Goal: Task Accomplishment & Management: Use online tool/utility

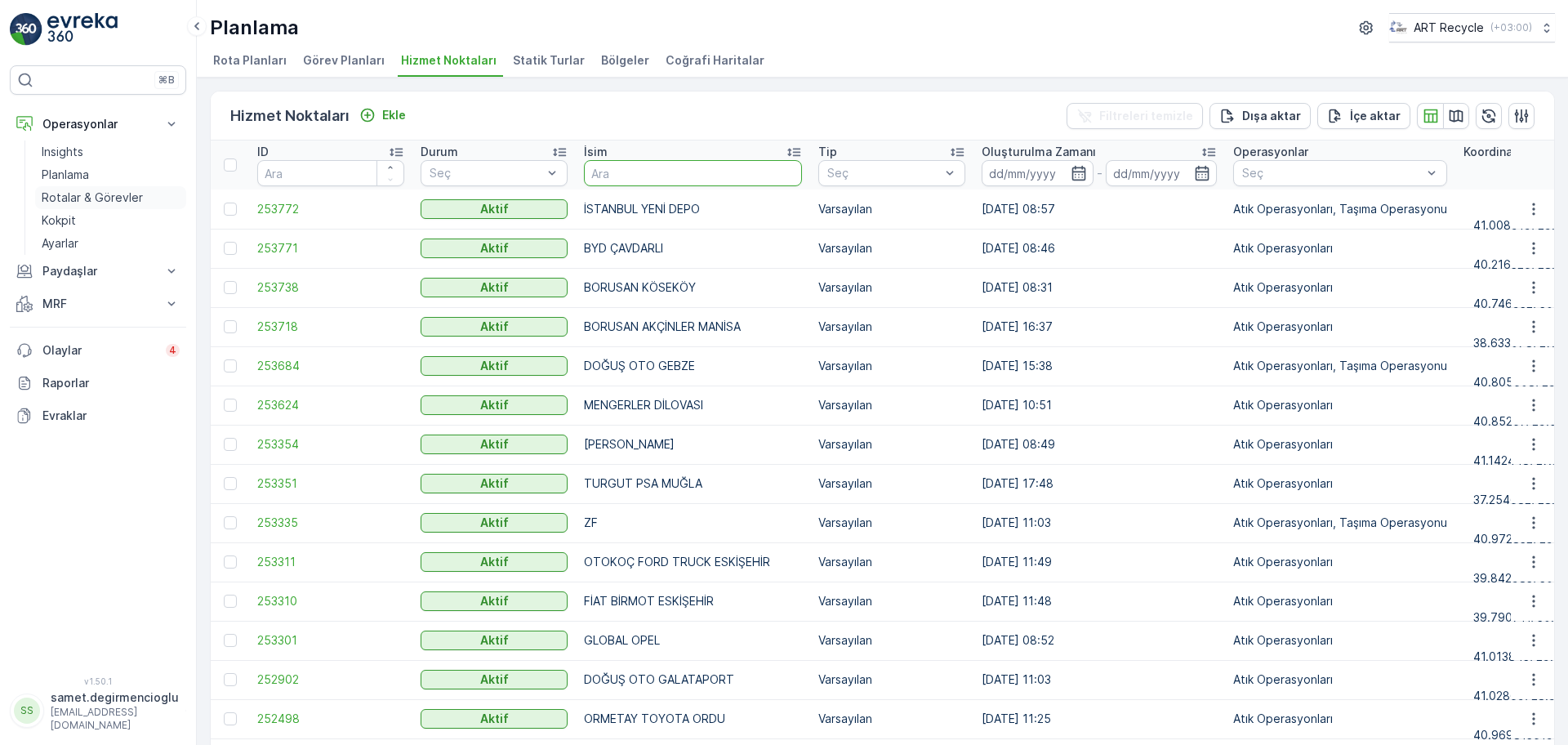
click at [88, 204] on p "Rotalar & Görevler" at bounding box center [92, 198] width 101 height 16
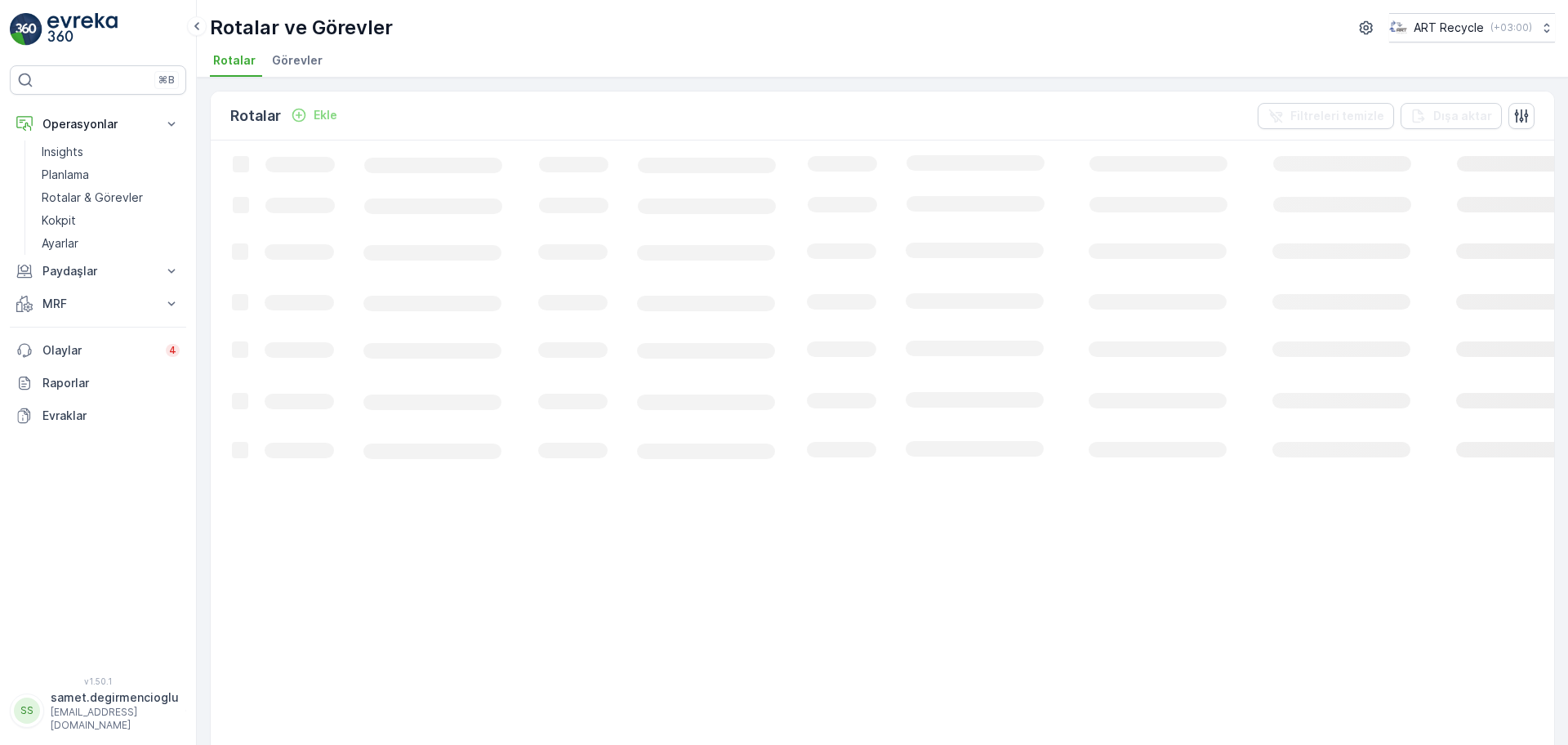
click at [286, 60] on span "Görevler" at bounding box center [298, 60] width 50 height 16
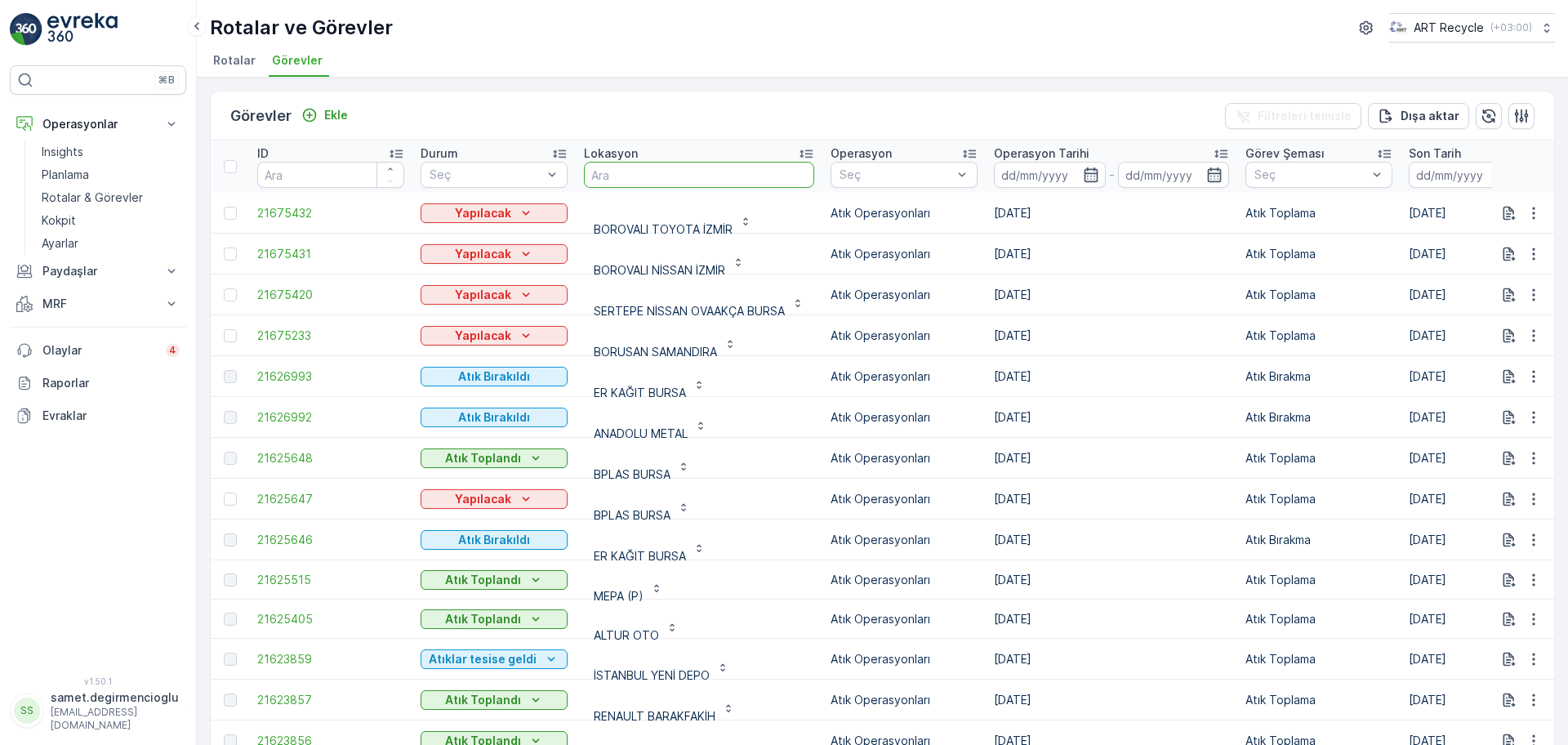
click at [647, 169] on input "text" at bounding box center [699, 174] width 230 height 26
type input "ODAK"
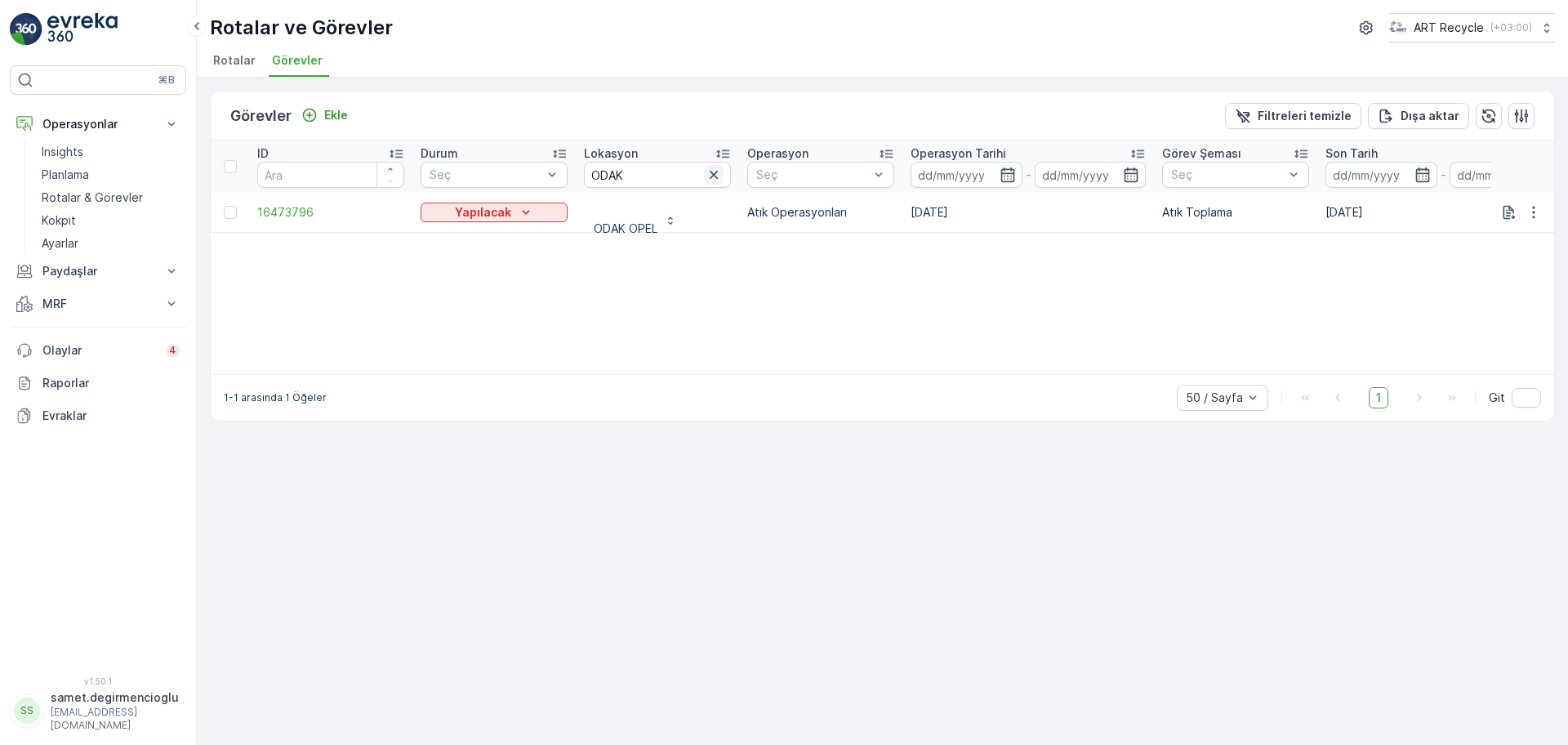
click at [712, 169] on icon "button" at bounding box center [714, 175] width 16 height 16
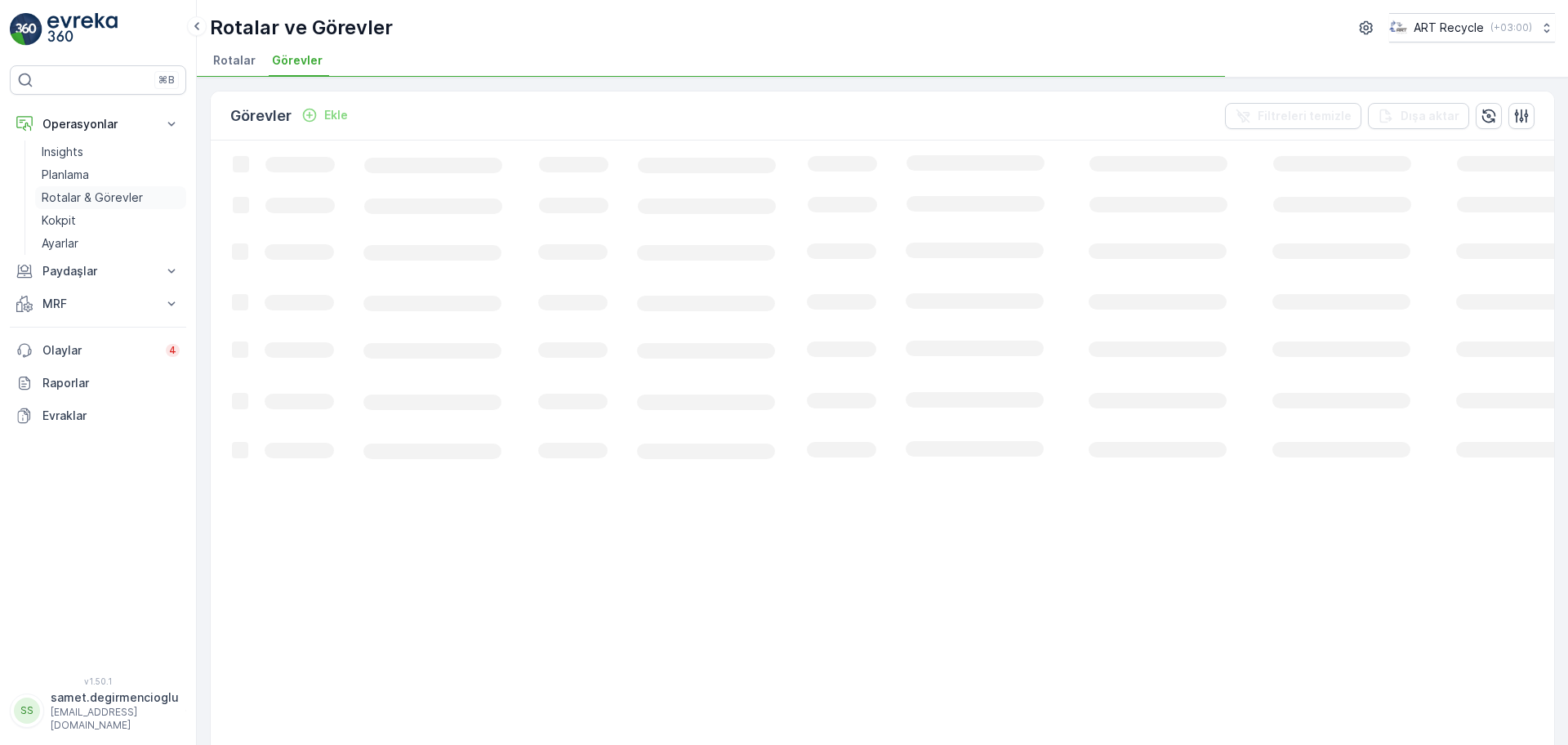
click at [121, 197] on p "Rotalar & Görevler" at bounding box center [92, 198] width 101 height 16
click at [288, 56] on span "Görevler" at bounding box center [298, 60] width 50 height 16
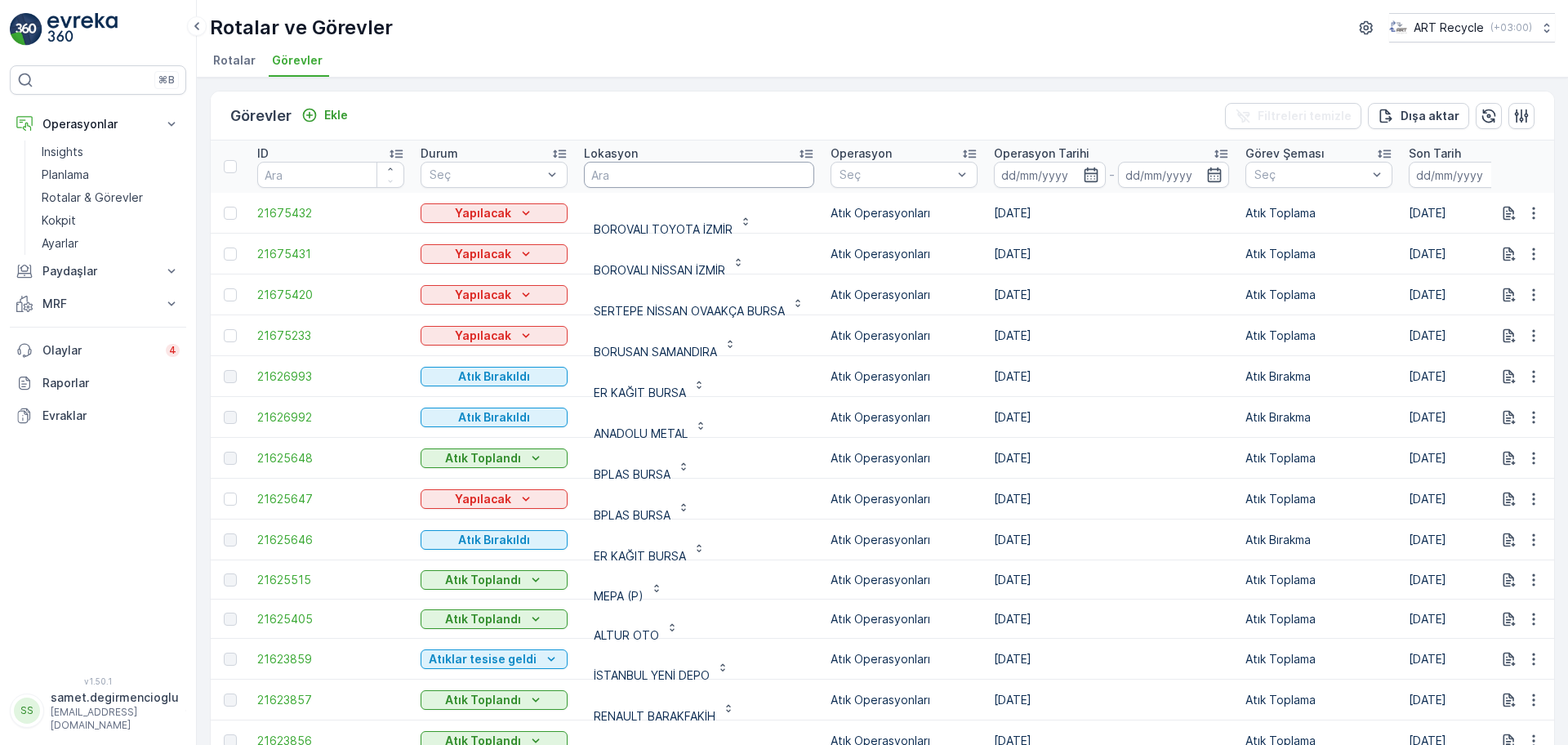
click at [737, 172] on input "text" at bounding box center [699, 174] width 230 height 26
type input "N"
type input "BORUSAN"
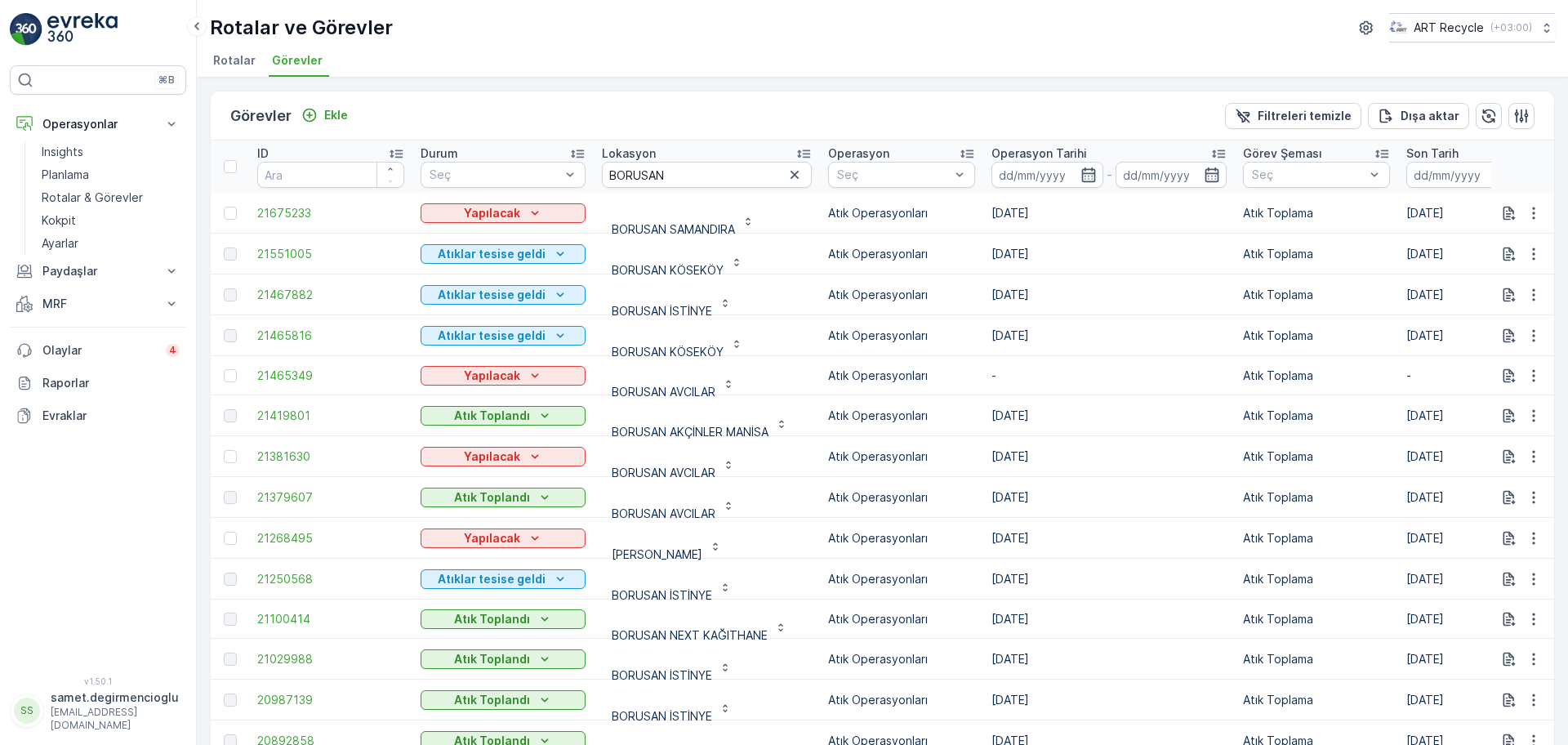
scroll to position [5, 0]
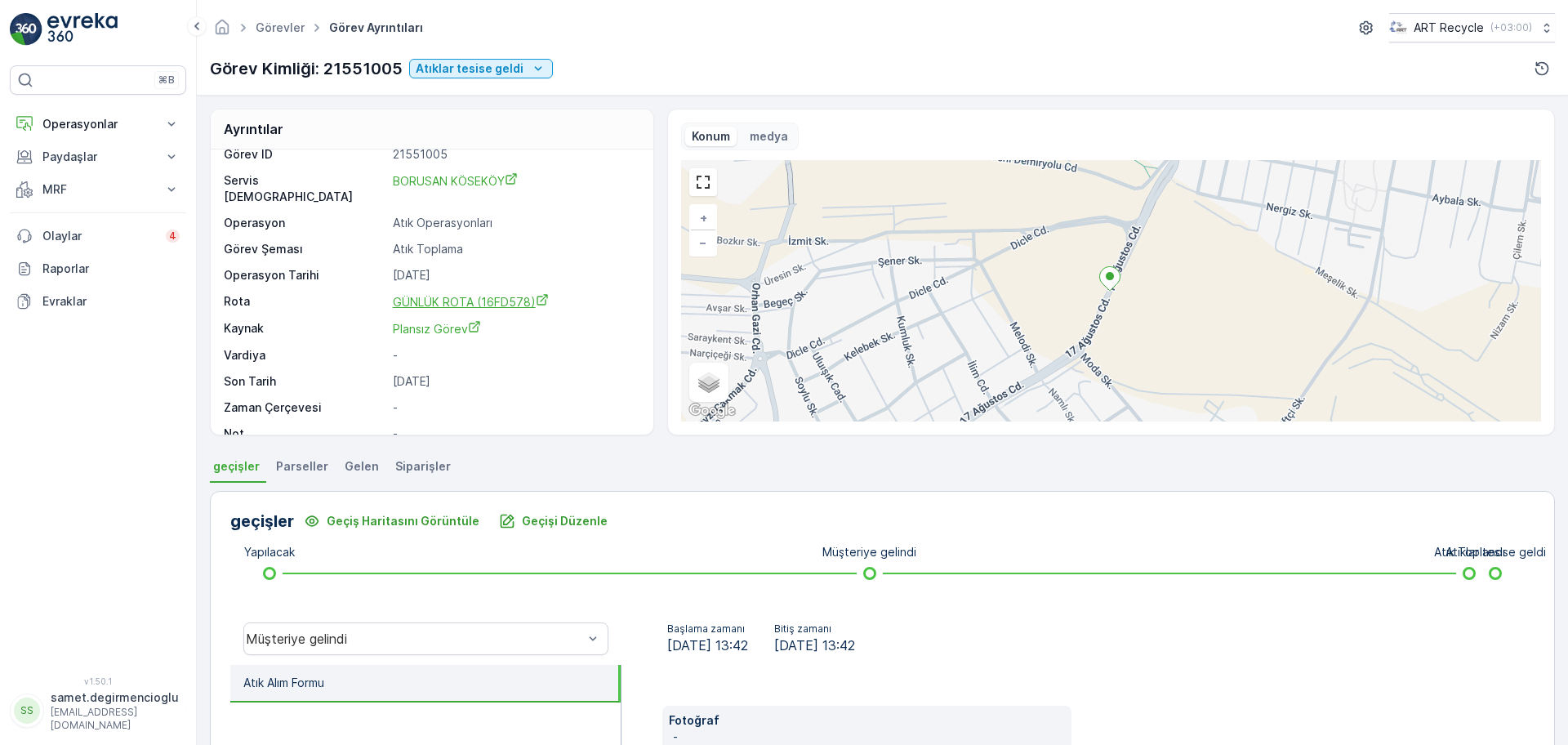
scroll to position [22, 0]
click at [353, 463] on span "Gelen" at bounding box center [362, 466] width 34 height 16
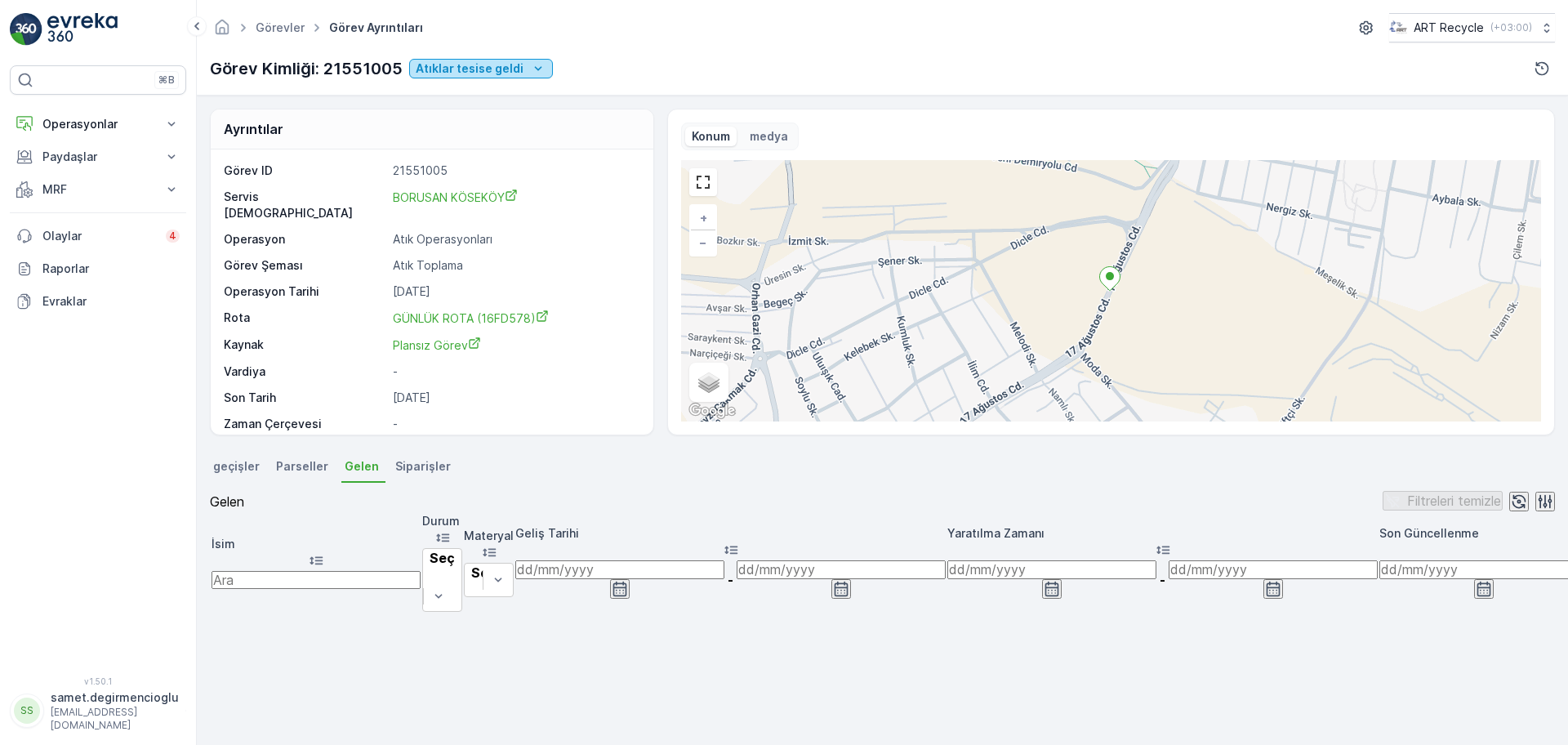
click at [505, 62] on p "Atıklar tesise geldi" at bounding box center [470, 69] width 108 height 16
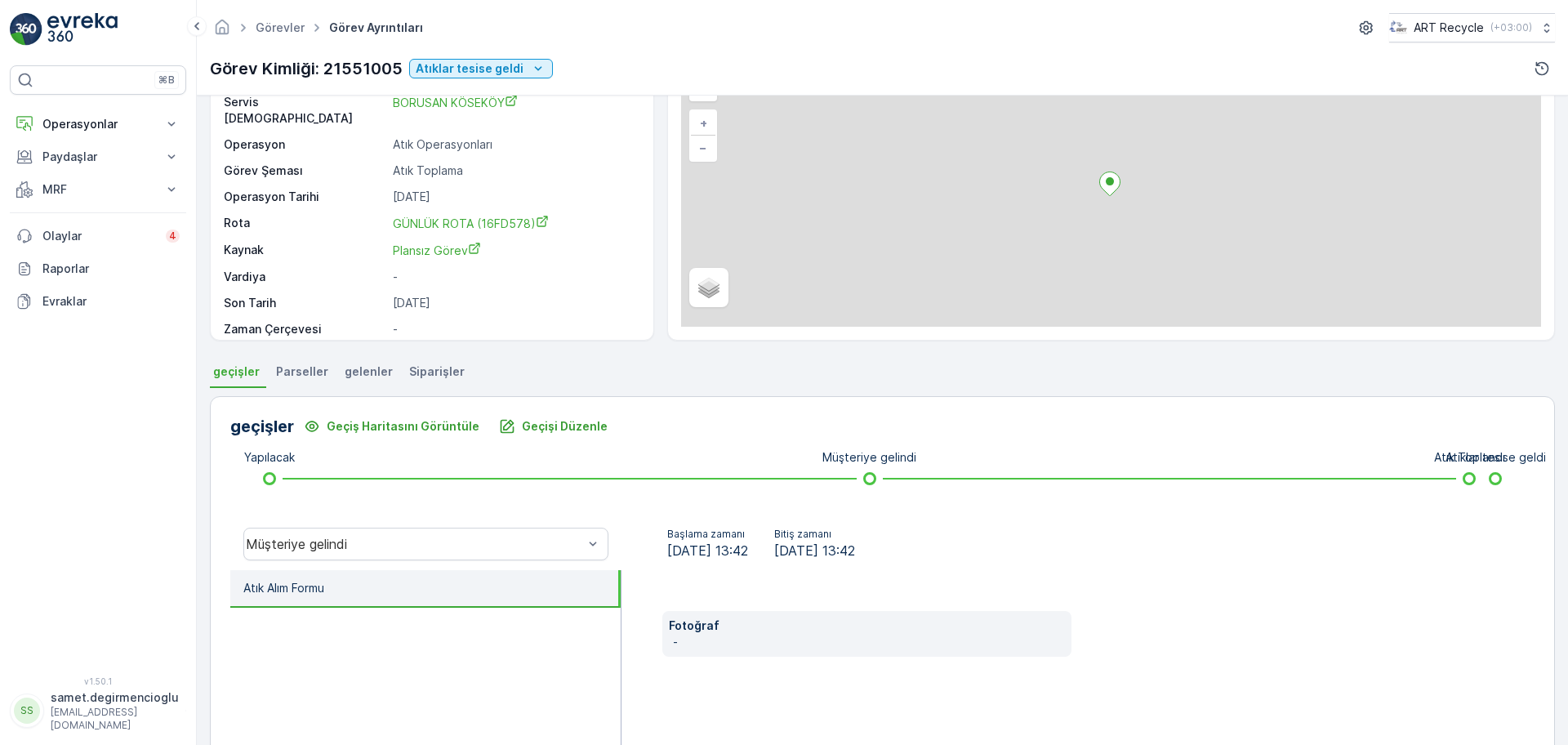
scroll to position [204, 0]
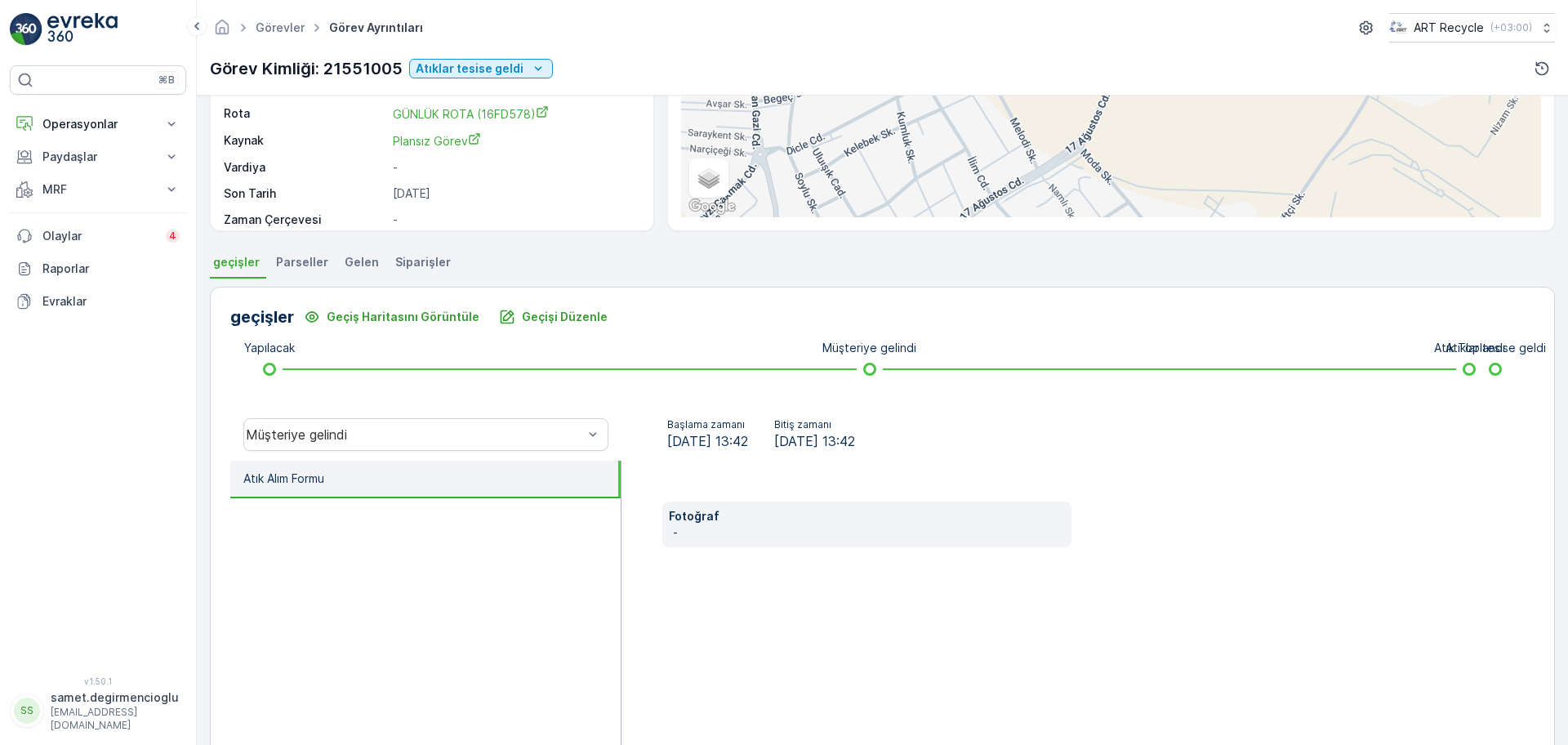
click at [355, 259] on span "Gelen" at bounding box center [362, 262] width 34 height 16
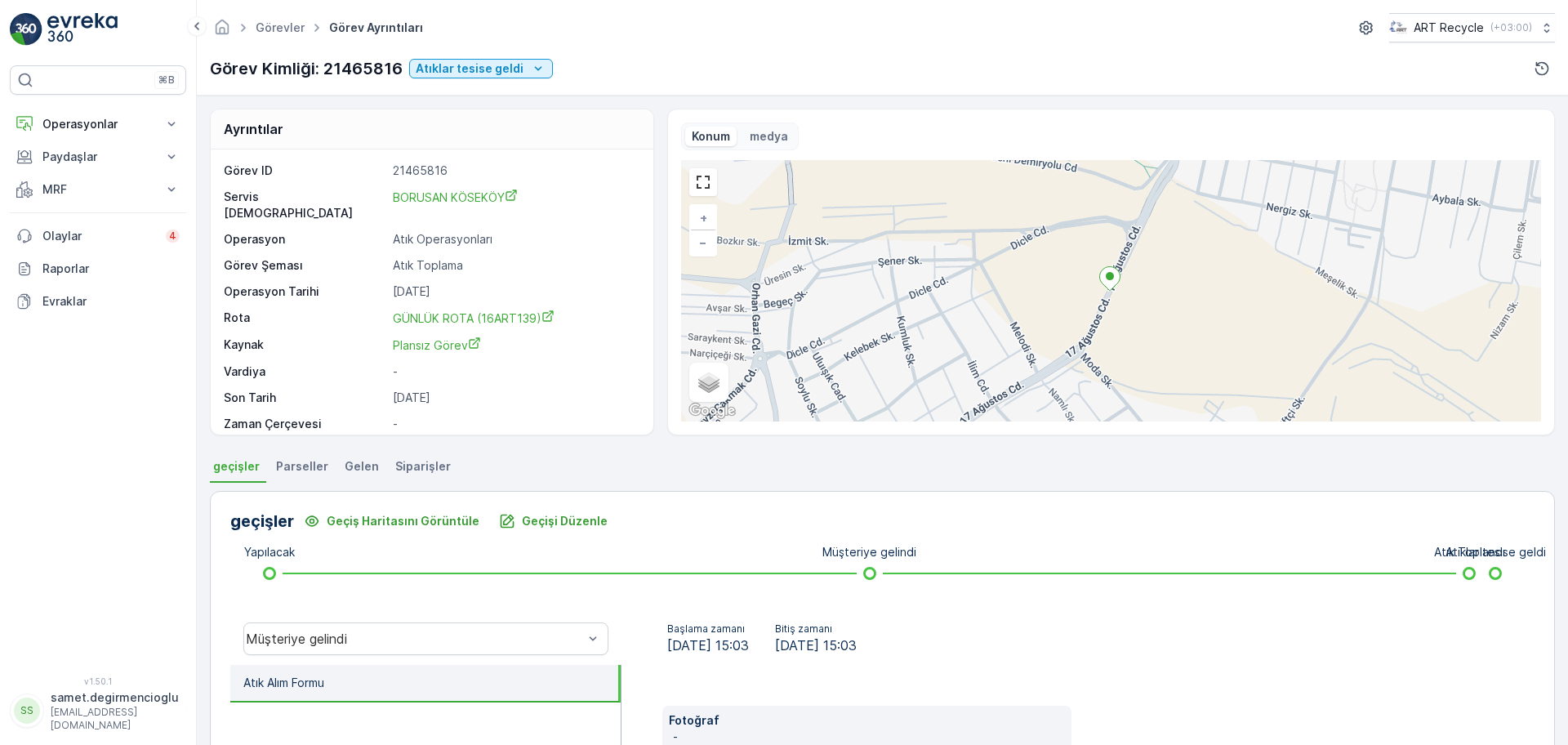
click at [349, 465] on span "Gelen" at bounding box center [362, 466] width 34 height 16
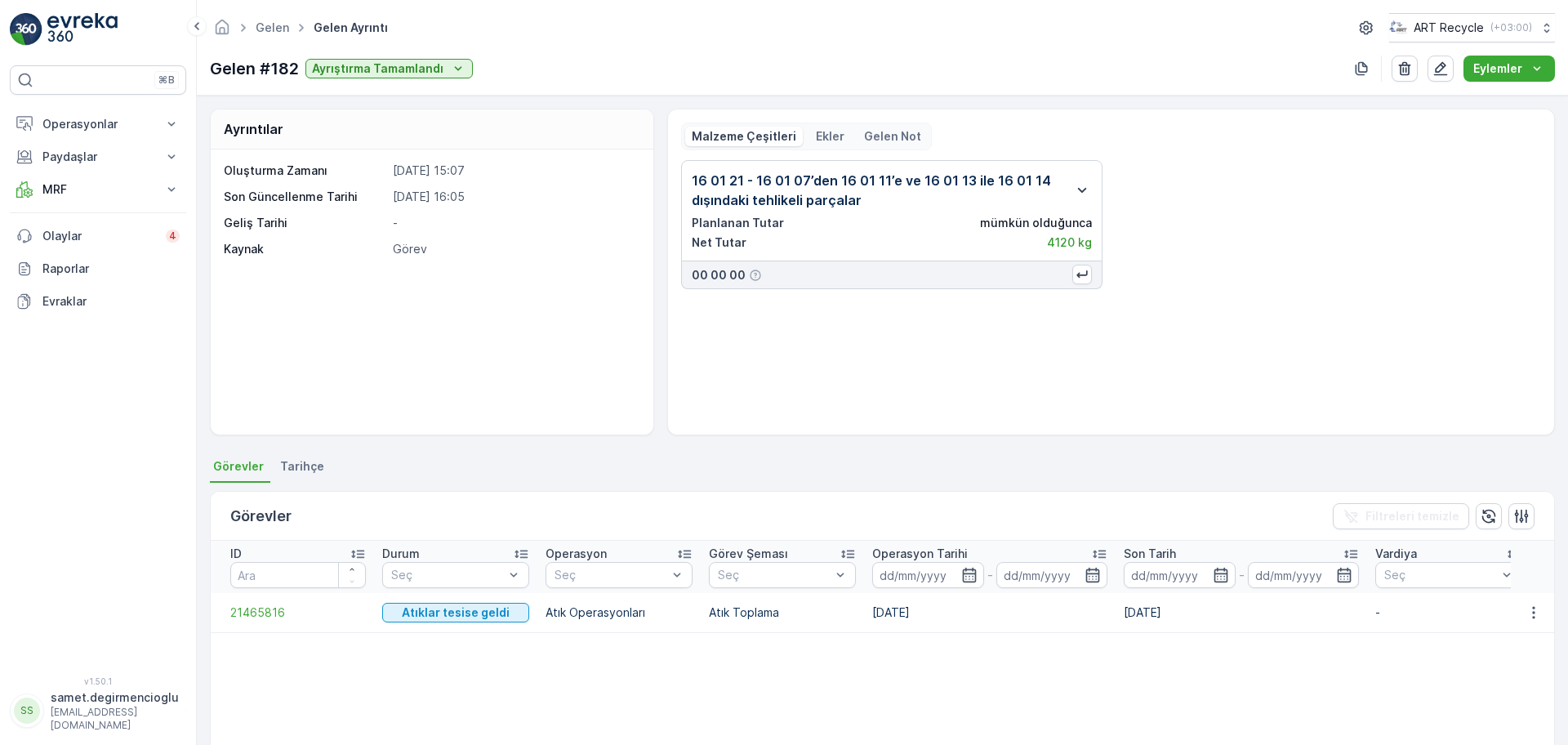
click at [1082, 195] on icon "button" at bounding box center [1083, 190] width 20 height 20
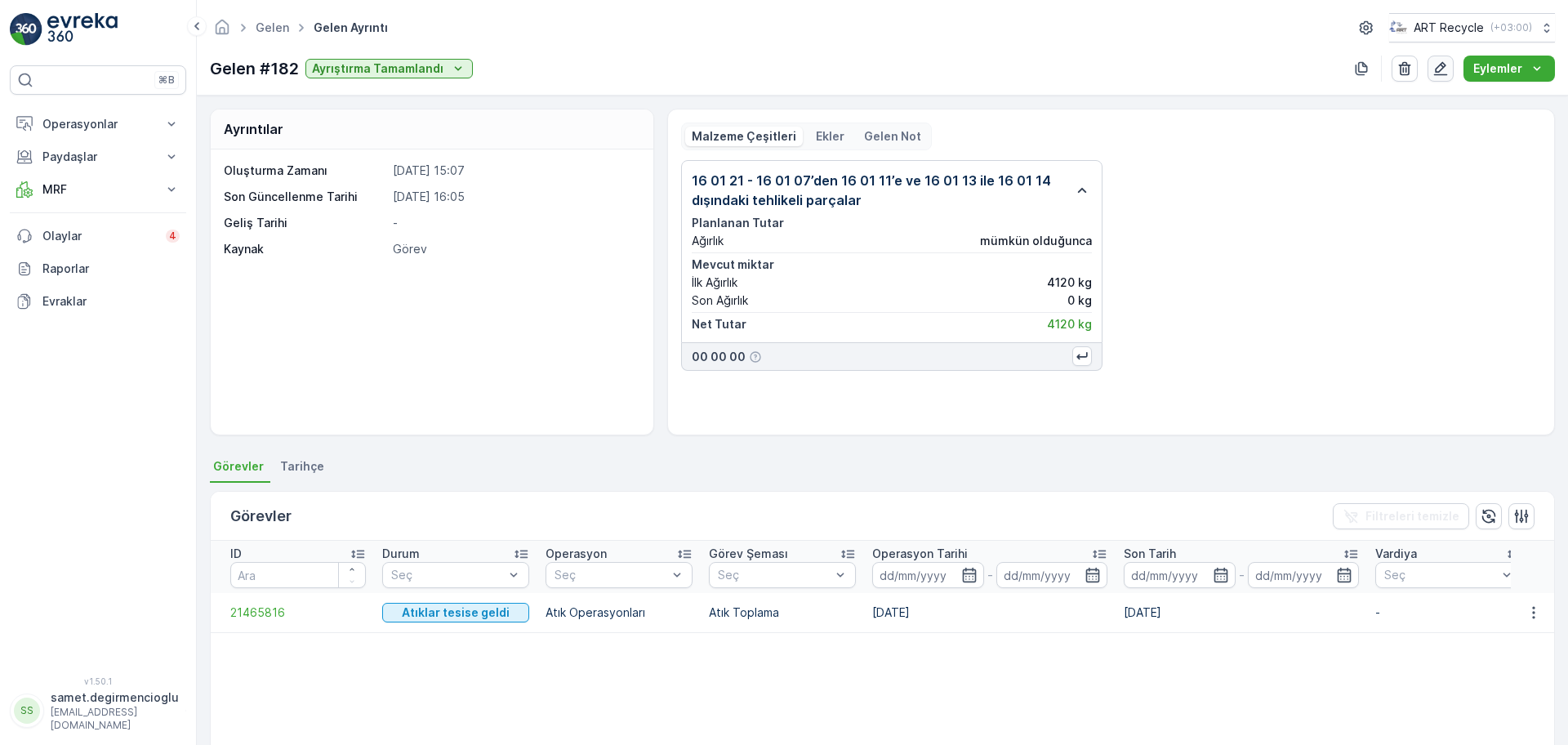
click at [1448, 77] on button "button" at bounding box center [1441, 69] width 26 height 26
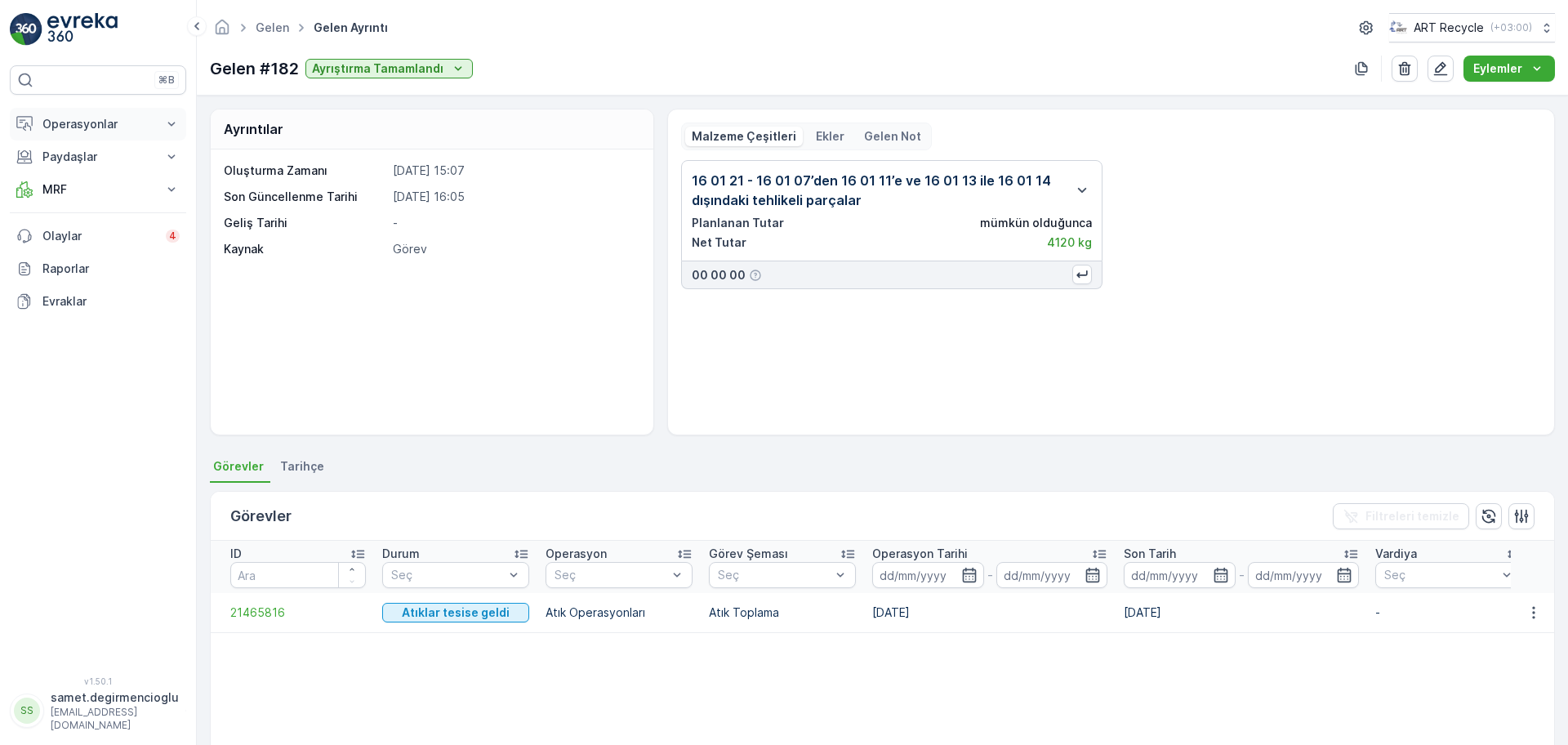
click at [93, 116] on p "Operasyonlar" at bounding box center [97, 124] width 111 height 16
click at [95, 275] on p "Paydaşlar" at bounding box center [97, 271] width 111 height 16
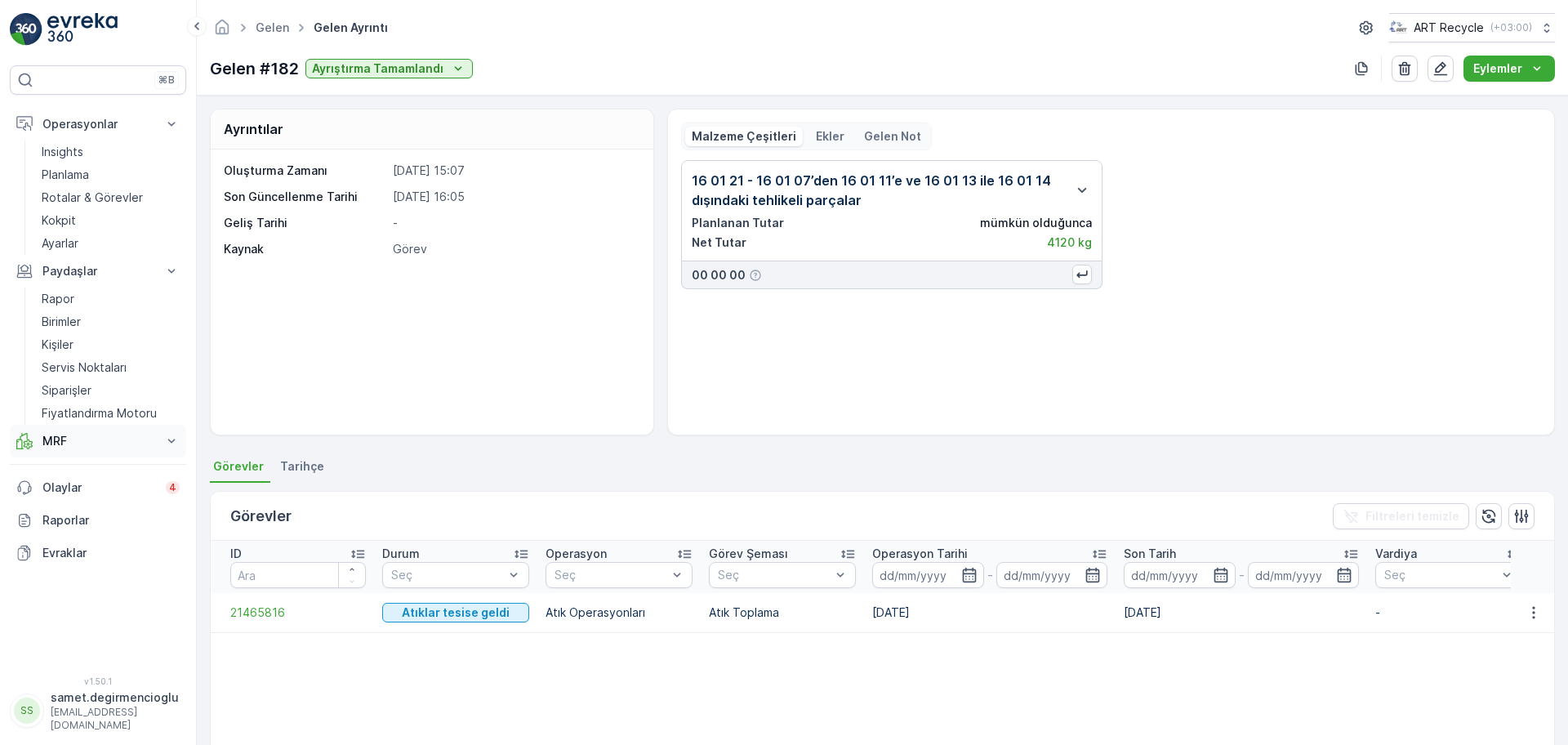
click at [73, 444] on p "MRF" at bounding box center [97, 441] width 111 height 16
click at [85, 538] on p "Envanter" at bounding box center [66, 538] width 49 height 16
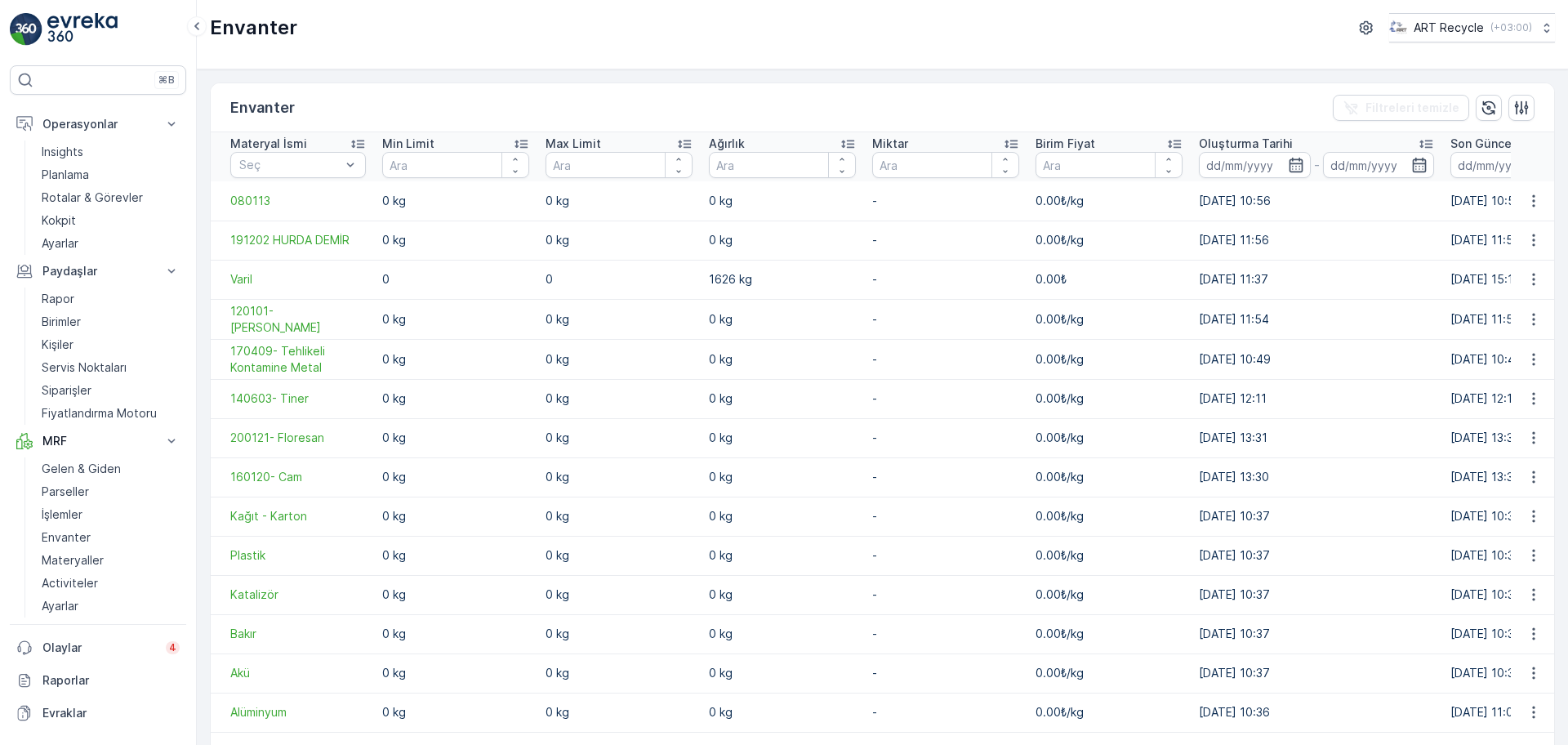
click at [1531, 290] on td at bounding box center [1533, 279] width 44 height 39
click at [1535, 283] on icon "button" at bounding box center [1534, 280] width 16 height 16
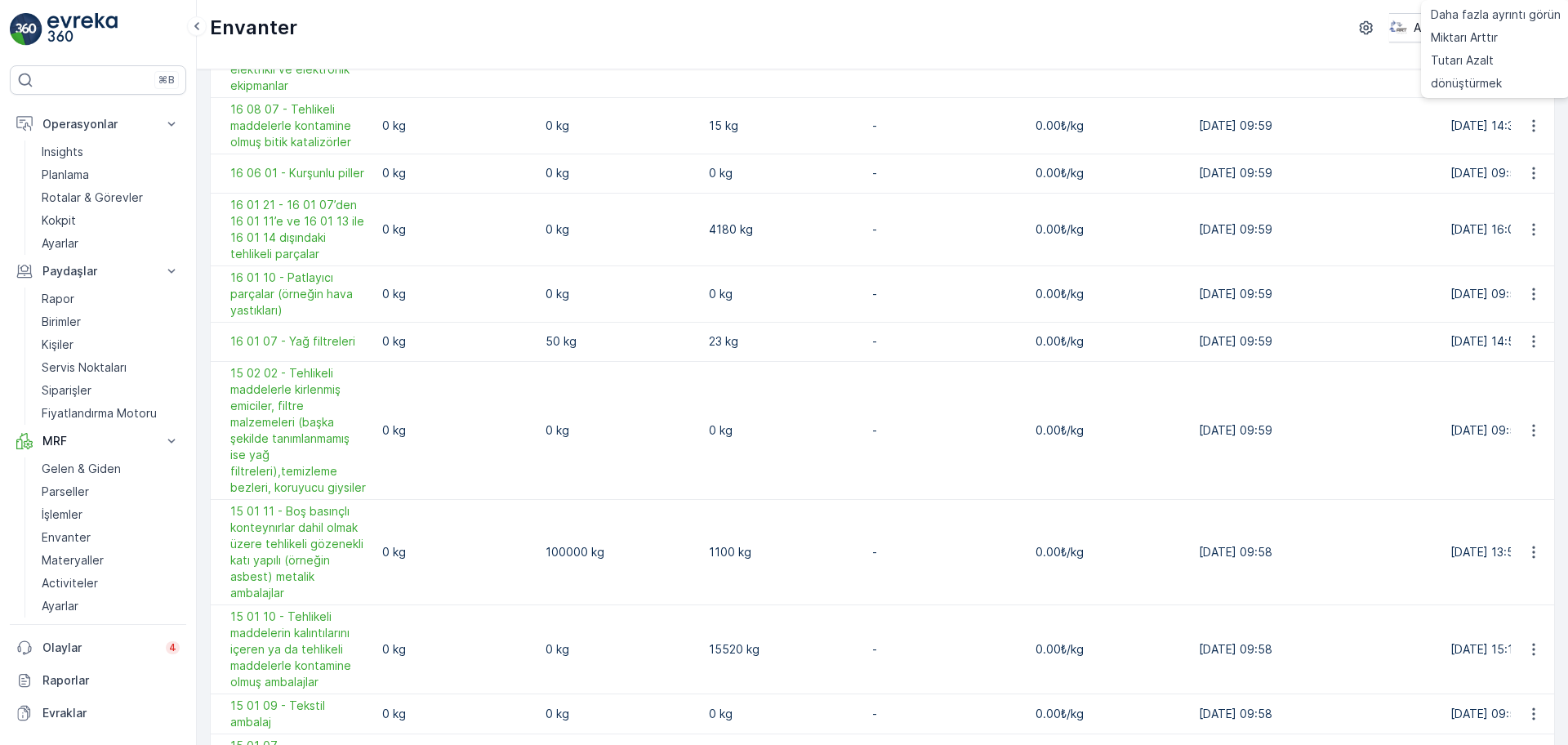
scroll to position [1124, 0]
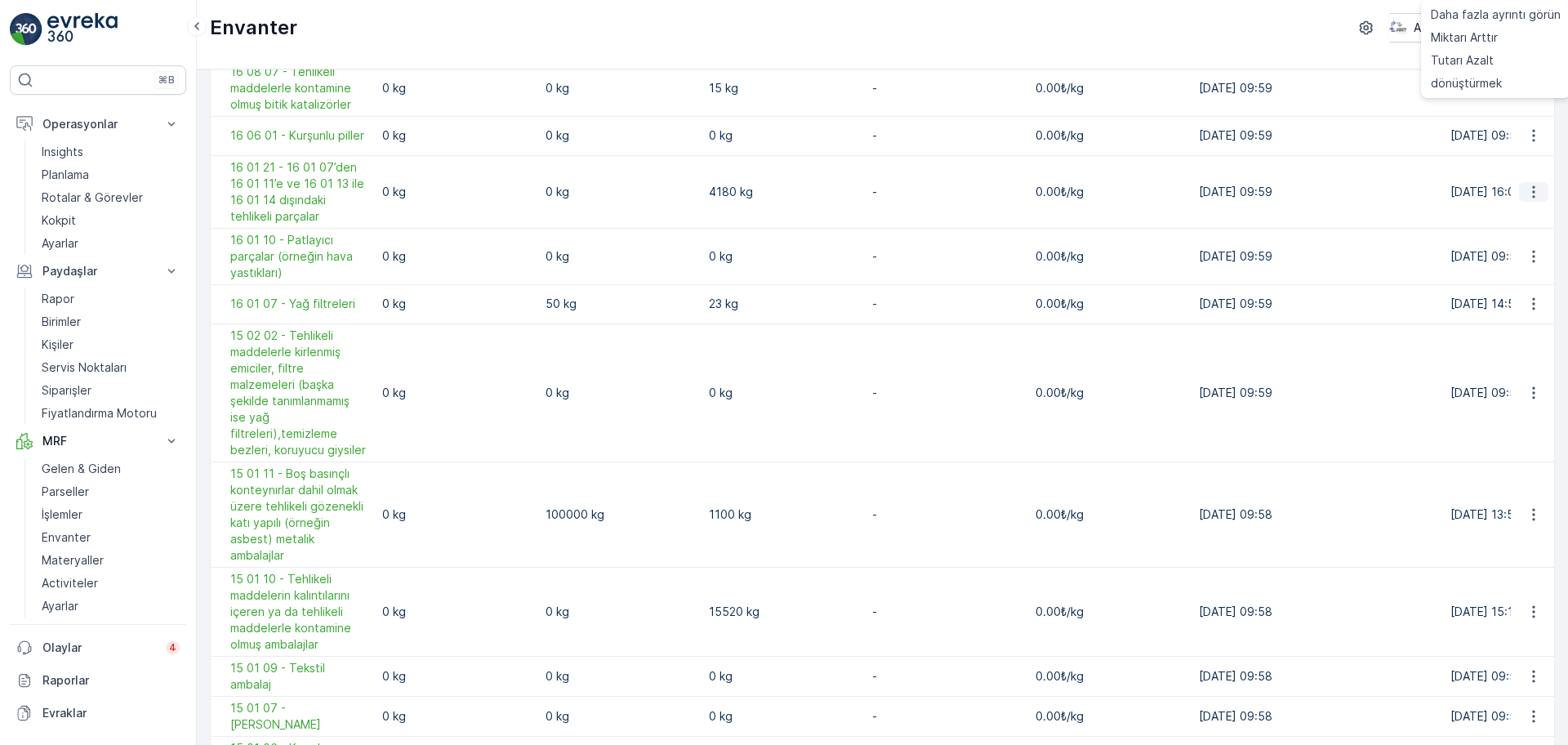
click at [1537, 200] on icon "button" at bounding box center [1534, 192] width 16 height 16
click at [1470, 313] on span "dönüştürmek" at bounding box center [1466, 317] width 71 height 16
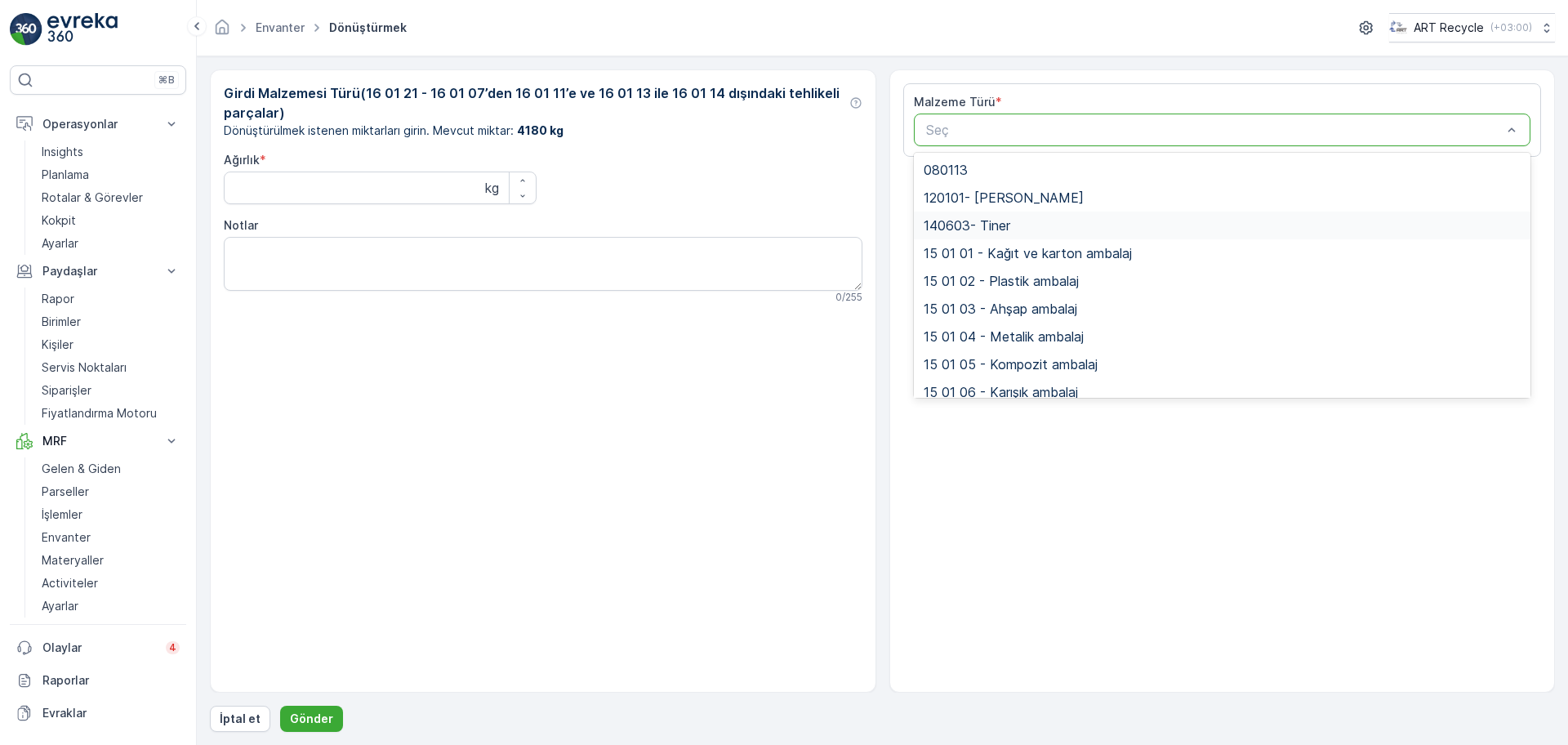
click at [995, 220] on span "140603- Tiner" at bounding box center [967, 225] width 87 height 14
